Goal: Use online tool/utility: Utilize a website feature to perform a specific function

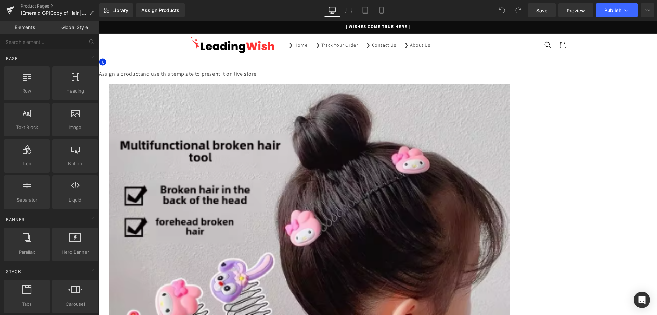
drag, startPoint x: 393, startPoint y: 208, endPoint x: 343, endPoint y: 220, distance: 51.6
click at [99, 21] on span at bounding box center [99, 21] width 0 height 0
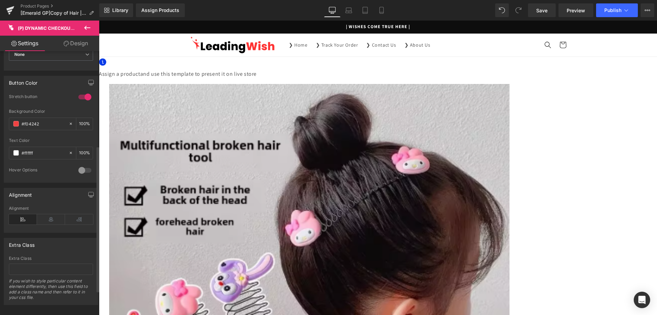
scroll to position [215, 0]
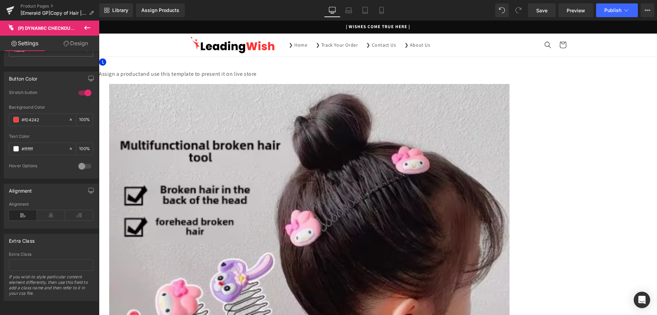
click at [99, 21] on span at bounding box center [99, 21] width 0 height 0
click at [99, 21] on link at bounding box center [99, 21] width 0 height 0
click at [99, 21] on span "Row" at bounding box center [99, 21] width 0 height 0
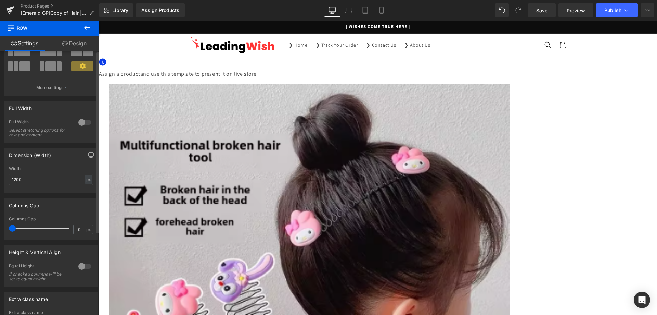
scroll to position [0, 0]
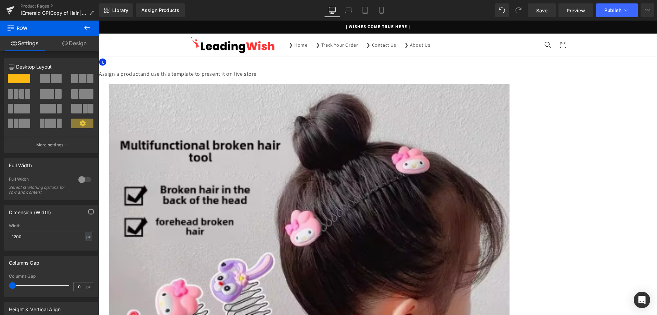
click at [99, 21] on span "(P) Dynamic Checkout Button" at bounding box center [99, 21] width 0 height 0
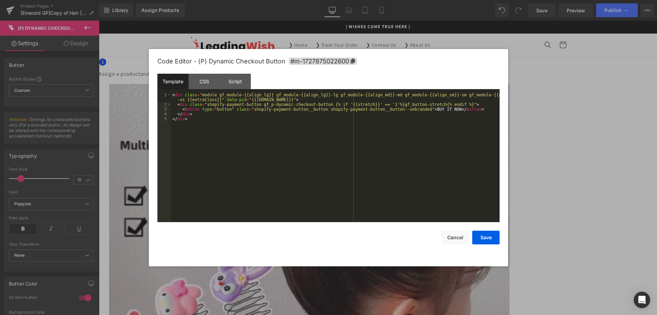
click at [417, 0] on div "(P) Dynamic Checkout Button You are previewing how the will restyle your page. …" at bounding box center [328, 0] width 657 height 0
click at [208, 80] on div "CSS" at bounding box center [204, 81] width 31 height 15
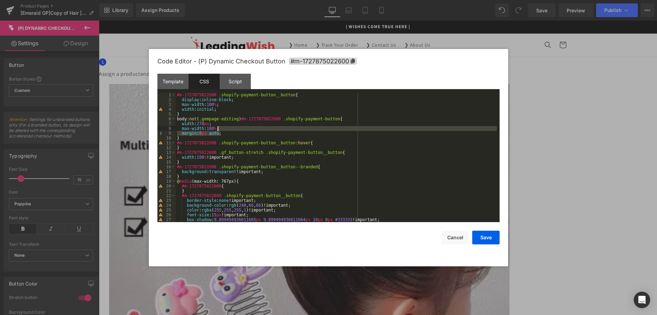
drag, startPoint x: 228, startPoint y: 134, endPoint x: 228, endPoint y: 129, distance: 4.5
click at [228, 129] on div "#m-1727875022600 .shopify-payment-button__button { display : inline-block ; max…" at bounding box center [337, 161] width 322 height 139
click at [228, 133] on div "#m-1727875022600 .shopify-payment-button__button { display : inline-block ; max…" at bounding box center [337, 156] width 322 height 129
click at [565, 13] on div at bounding box center [328, 157] width 657 height 315
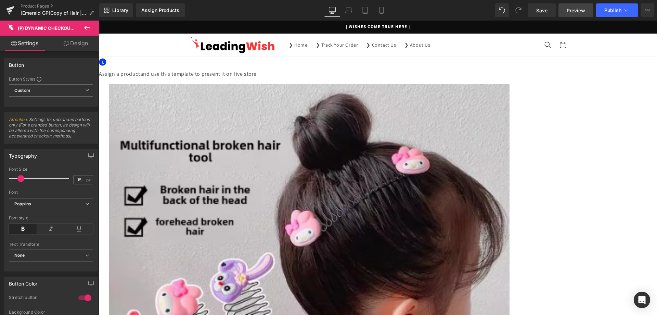
click at [571, 12] on span "Preview" at bounding box center [576, 10] width 18 height 7
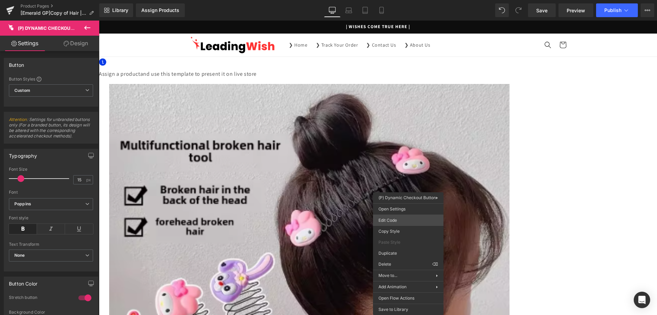
click at [404, 0] on div "(P) Dynamic Checkout Button You are previewing how the will restyle your page. …" at bounding box center [328, 0] width 657 height 0
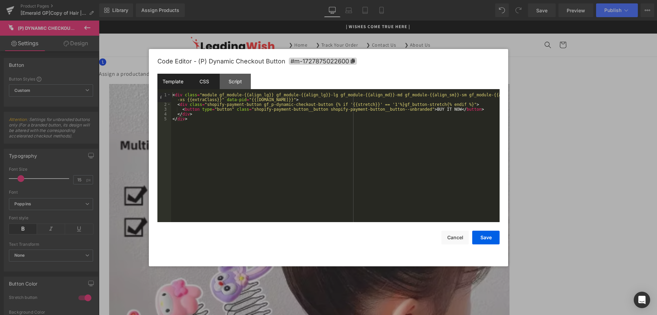
click at [203, 82] on div "CSS" at bounding box center [204, 81] width 31 height 15
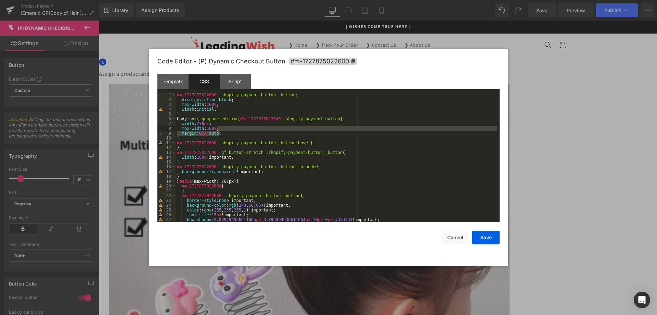
drag, startPoint x: 227, startPoint y: 135, endPoint x: 226, endPoint y: 129, distance: 6.2
click at [226, 129] on div "#m-1727875022600 .shopify-payment-button__button { display : inline-block ; max…" at bounding box center [337, 161] width 322 height 139
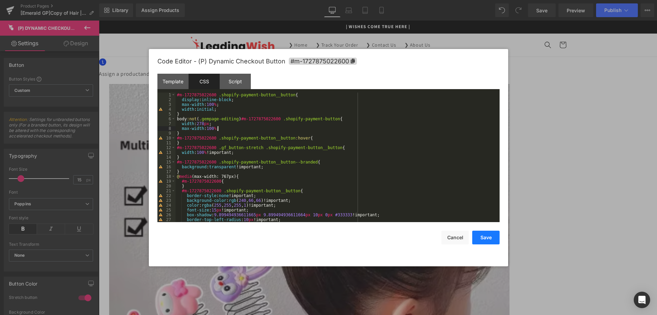
click at [492, 237] on button "Save" at bounding box center [486, 237] width 27 height 14
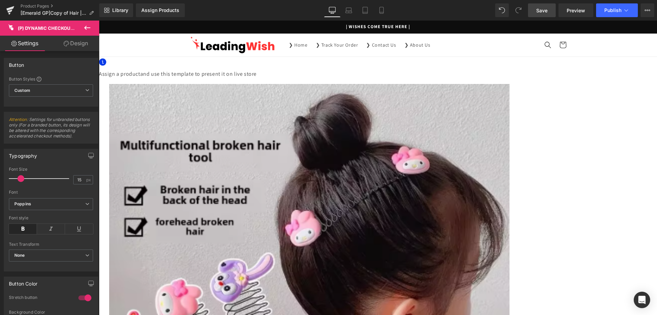
click at [549, 9] on link "Save" at bounding box center [542, 10] width 28 height 14
click at [572, 9] on span "Preview" at bounding box center [576, 10] width 18 height 7
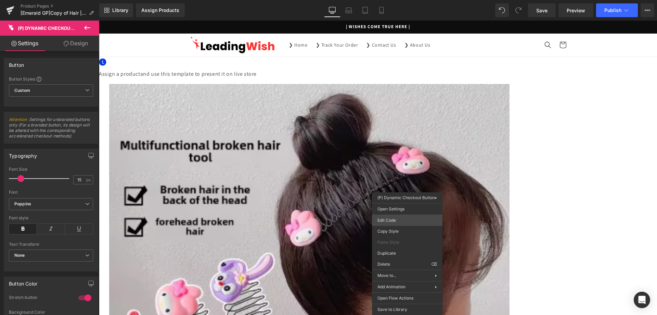
click at [389, 0] on div "(P) Dynamic Checkout Button You are previewing how the will restyle your page. …" at bounding box center [328, 0] width 657 height 0
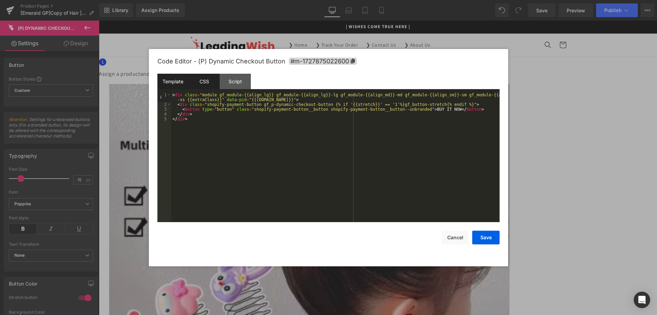
click at [209, 83] on div "CSS" at bounding box center [204, 81] width 31 height 15
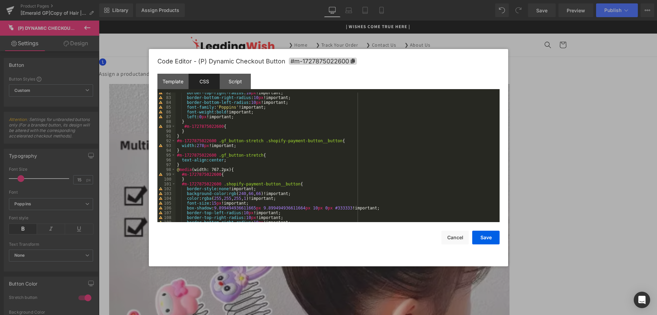
scroll to position [427, 0]
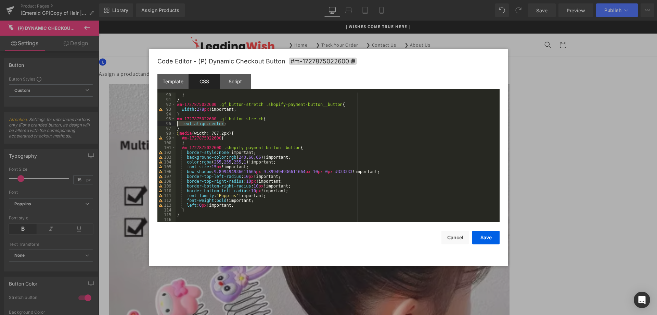
drag, startPoint x: 229, startPoint y: 125, endPoint x: 163, endPoint y: 125, distance: 66.1
click at [163, 125] on pre "90 91 92 93 94 95 96 97 98 99 100 101 102 103 104 105 106 107 108 109 110 111 1…" at bounding box center [329, 156] width 342 height 129
click at [212, 125] on div "} } #m-1727875022600 .gf_button-stretch .shopify-payment-button__button { width…" at bounding box center [337, 156] width 322 height 129
click at [212, 125] on div "} } #m-1727875022600 .gf_button-stretch .shopify-payment-button__button { width…" at bounding box center [337, 161] width 322 height 139
click at [486, 233] on button "Save" at bounding box center [486, 237] width 27 height 14
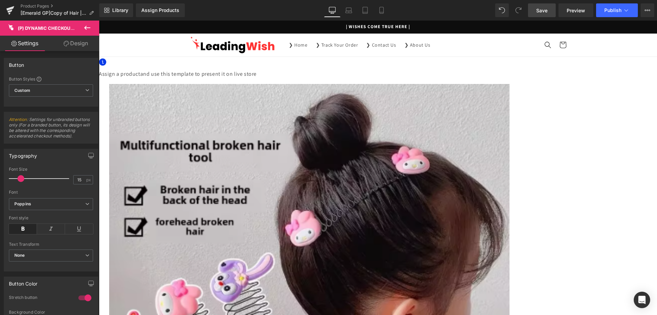
click at [543, 11] on span "Save" at bounding box center [542, 10] width 11 height 7
